Goal: Find specific page/section: Find specific page/section

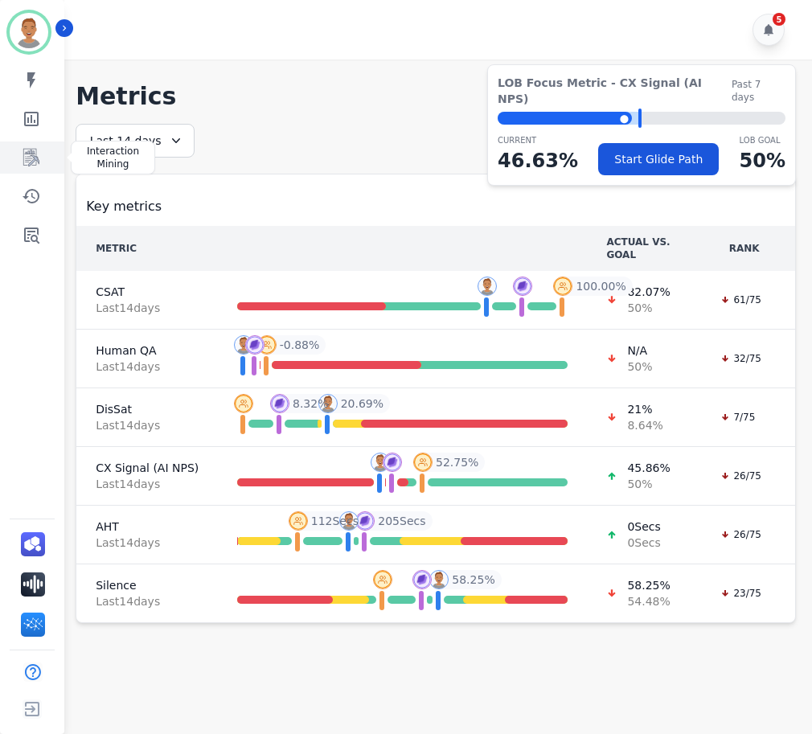
click at [36, 159] on icon "Sidebar" at bounding box center [32, 157] width 13 height 15
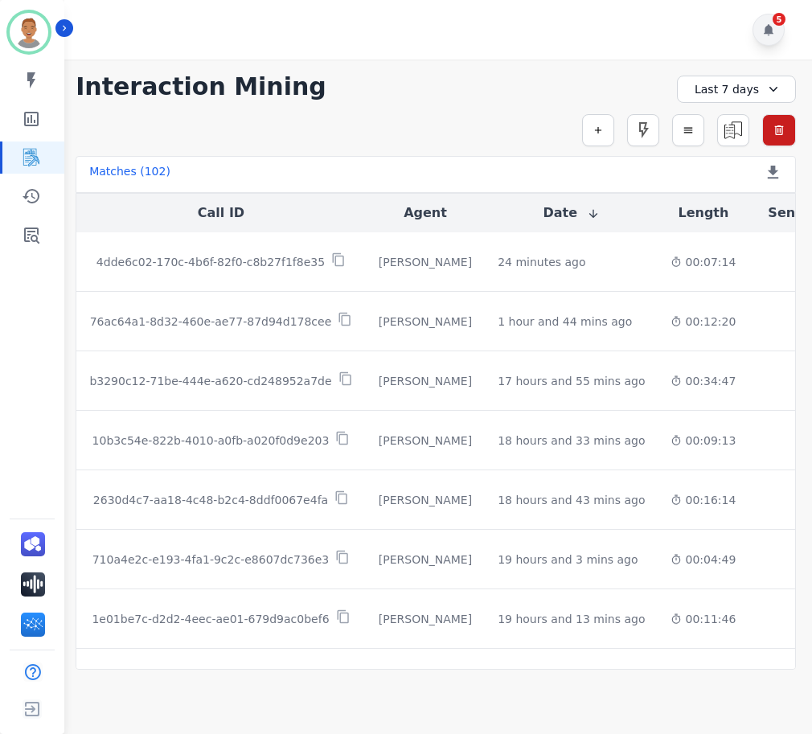
click at [767, 32] on icon at bounding box center [768, 29] width 10 height 11
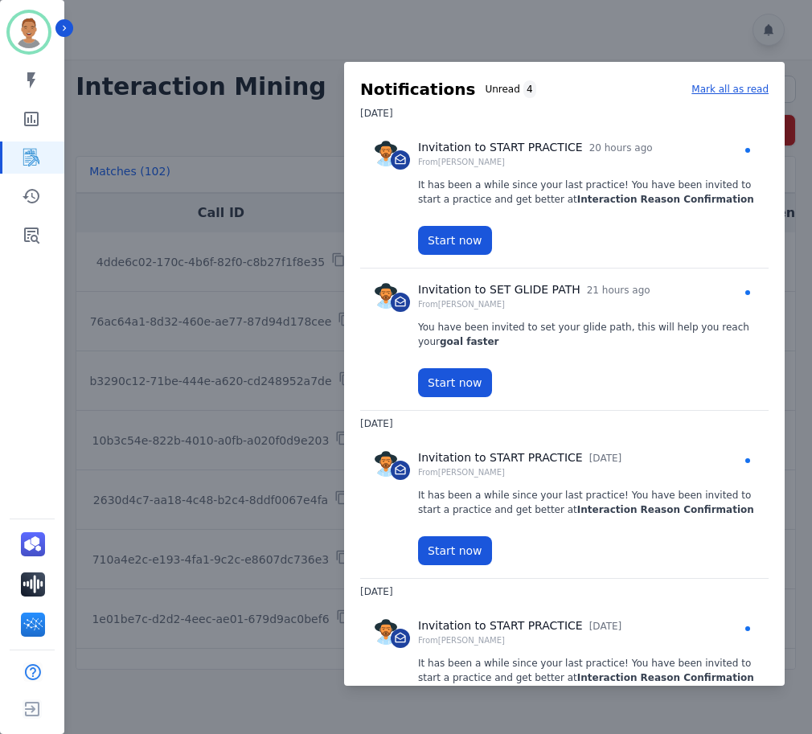
click at [684, 27] on div at bounding box center [406, 367] width 812 height 734
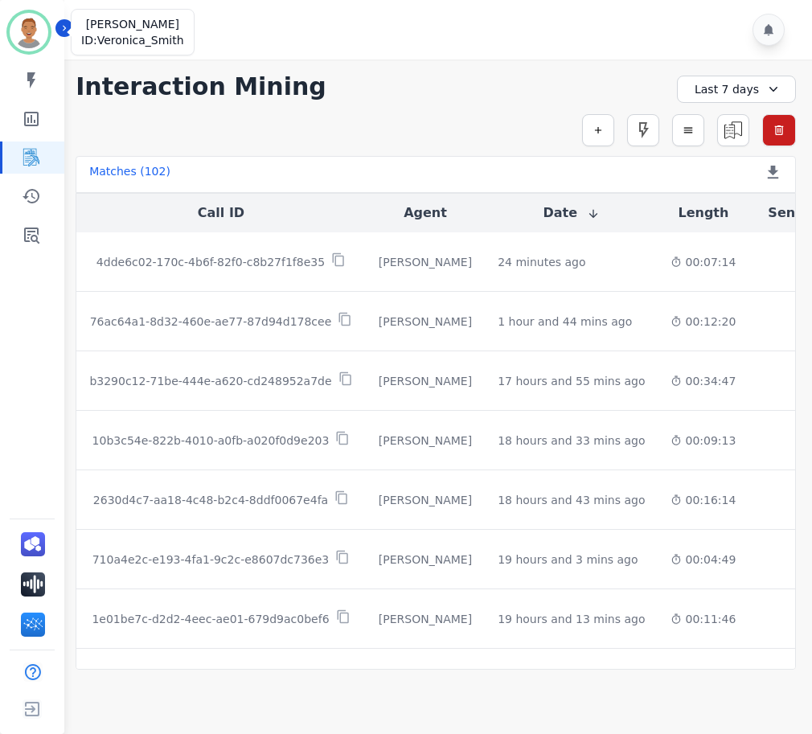
click at [31, 27] on img "Sidebar" at bounding box center [29, 32] width 39 height 39
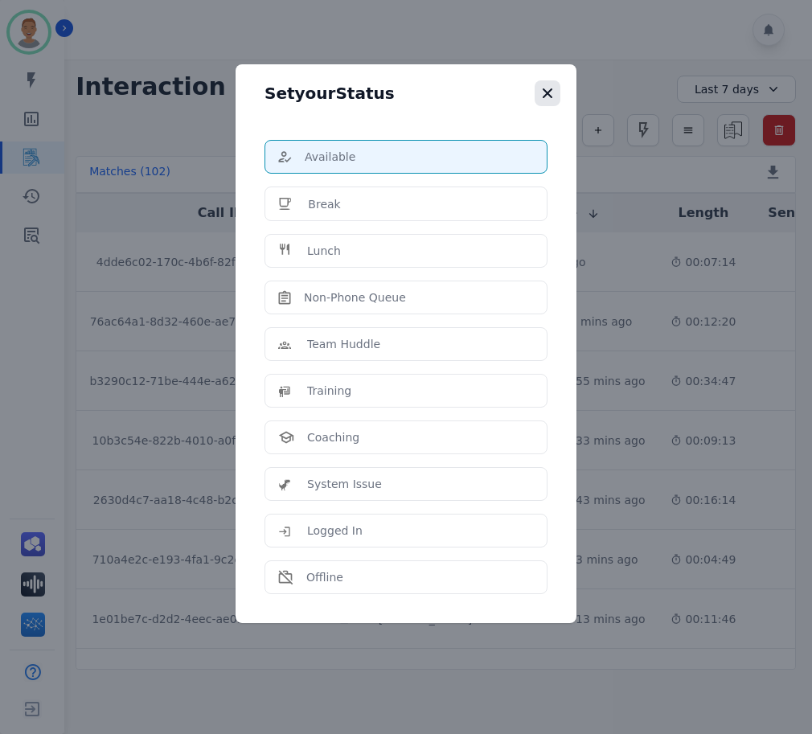
click at [552, 100] on icon "button" at bounding box center [547, 93] width 16 height 16
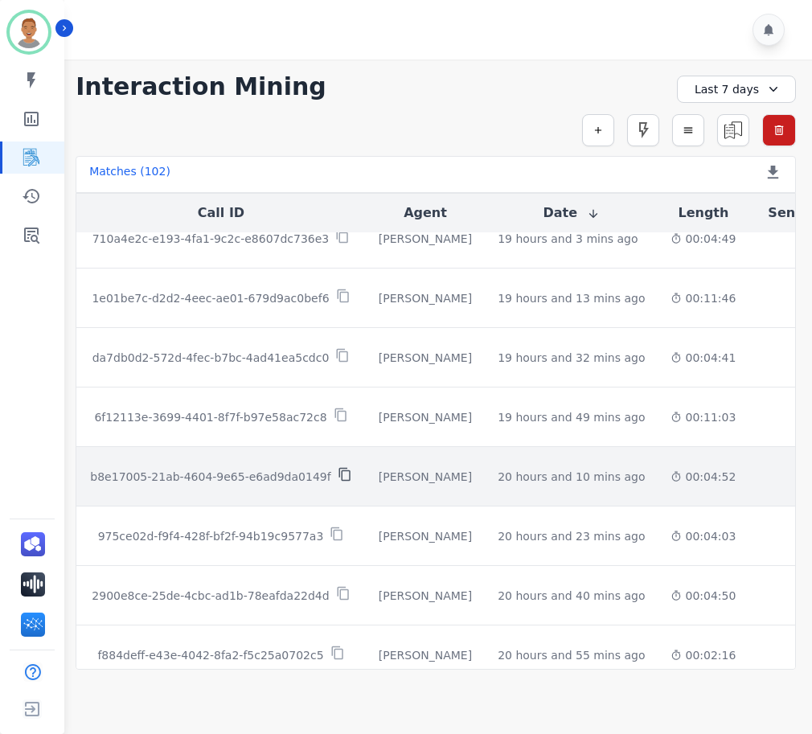
scroll to position [321, 0]
